Goal: Transaction & Acquisition: Purchase product/service

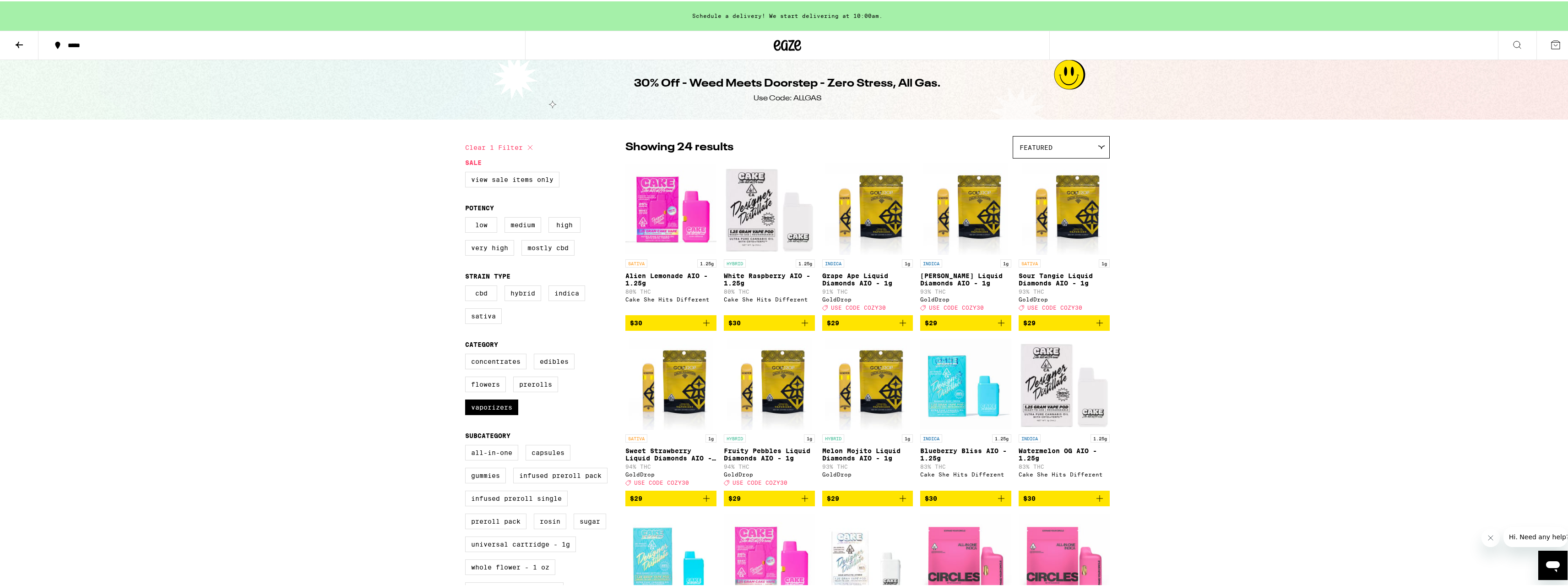
click at [767, 47] on div at bounding box center [788, 43] width 525 height 29
click at [787, 48] on icon at bounding box center [788, 44] width 14 height 11
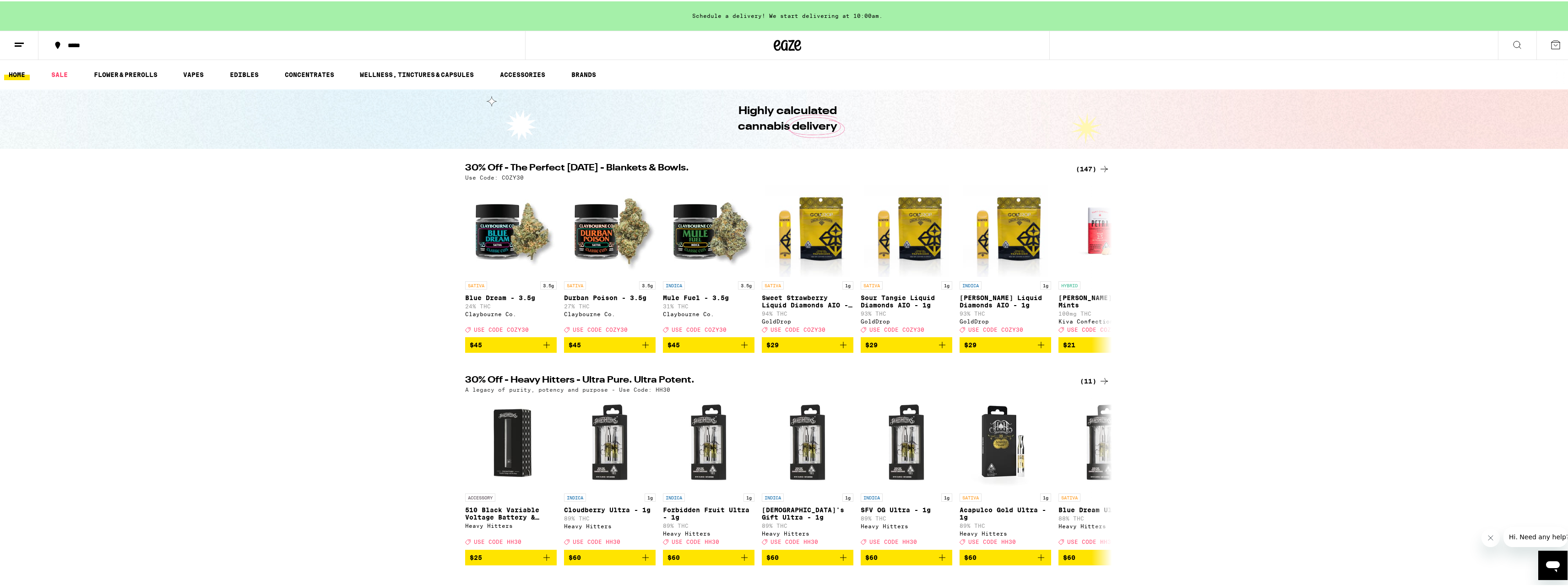
click at [1090, 168] on div "(147)" at bounding box center [1093, 168] width 34 height 11
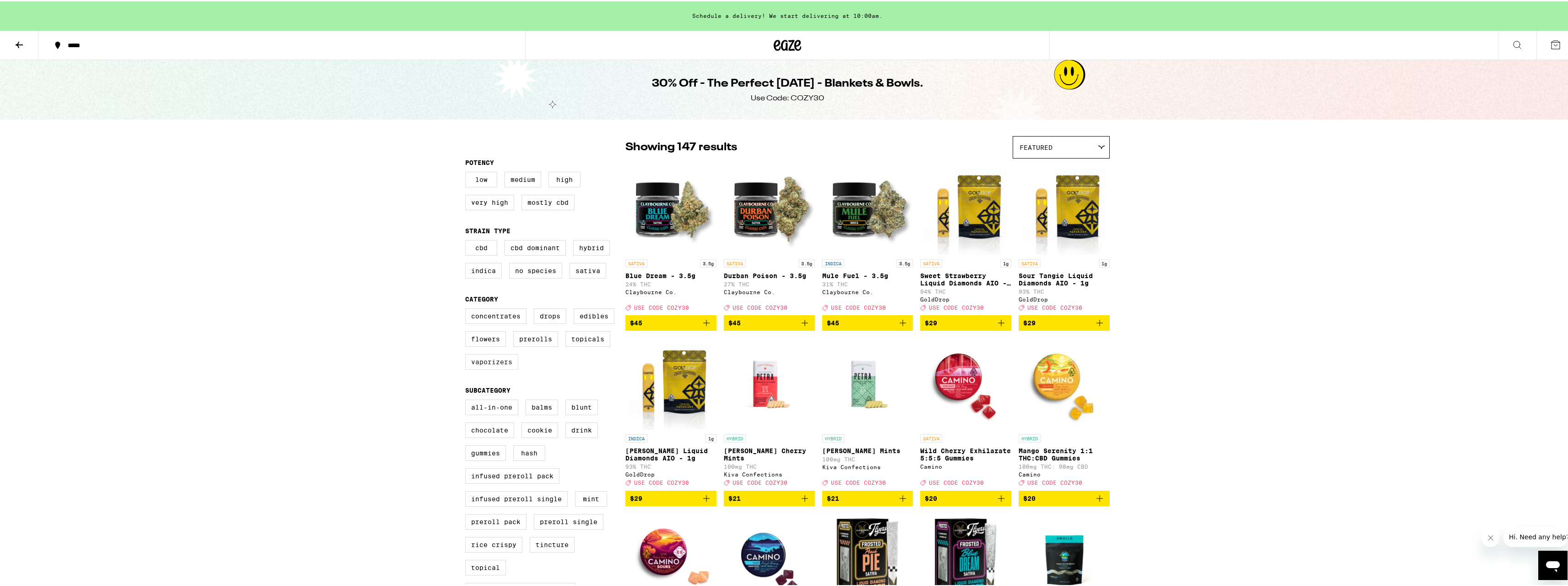
click at [497, 368] on label "Vaporizers" at bounding box center [491, 360] width 53 height 16
click at [468, 309] on input "Vaporizers" at bounding box center [467, 308] width 0 height 0
checkbox input "true"
